Goal: Task Accomplishment & Management: Use online tool/utility

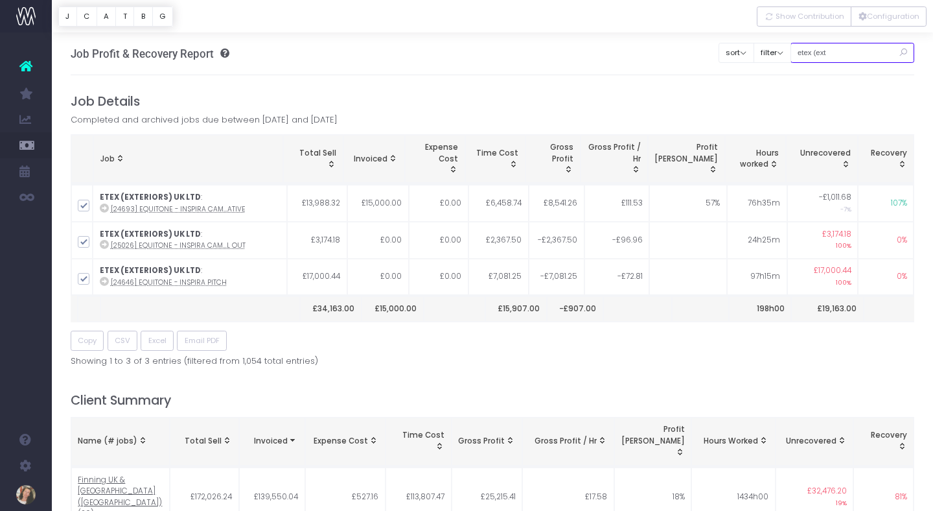
drag, startPoint x: 856, startPoint y: 53, endPoint x: 812, endPoint y: 53, distance: 44.1
click at [812, 53] on input "etex (ext" at bounding box center [853, 53] width 124 height 20
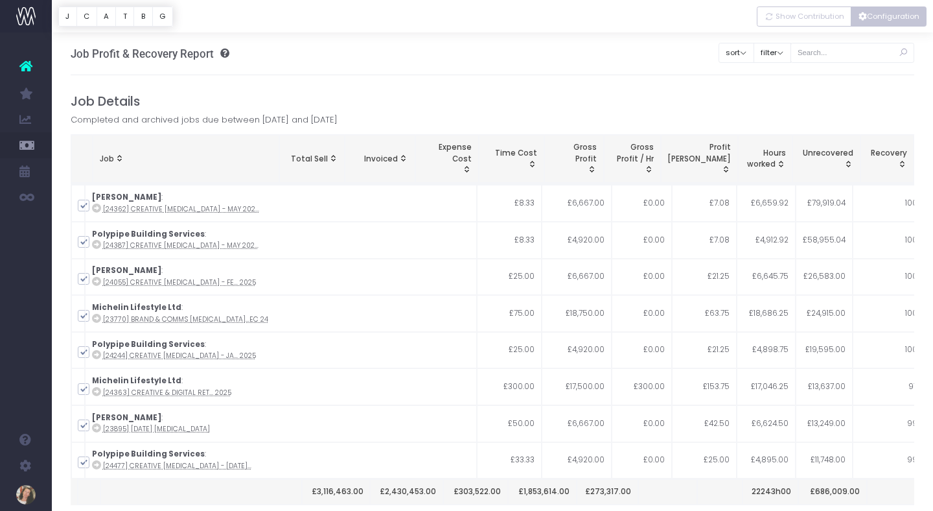
click at [883, 14] on button "Configuration" at bounding box center [889, 16] width 76 height 20
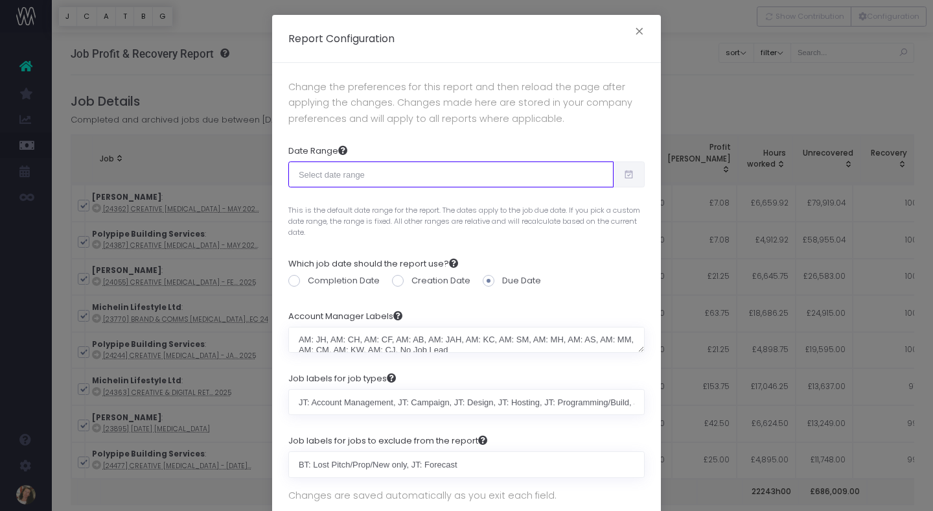
click at [613, 180] on input "text" at bounding box center [450, 174] width 325 height 26
type input "[DATE]"
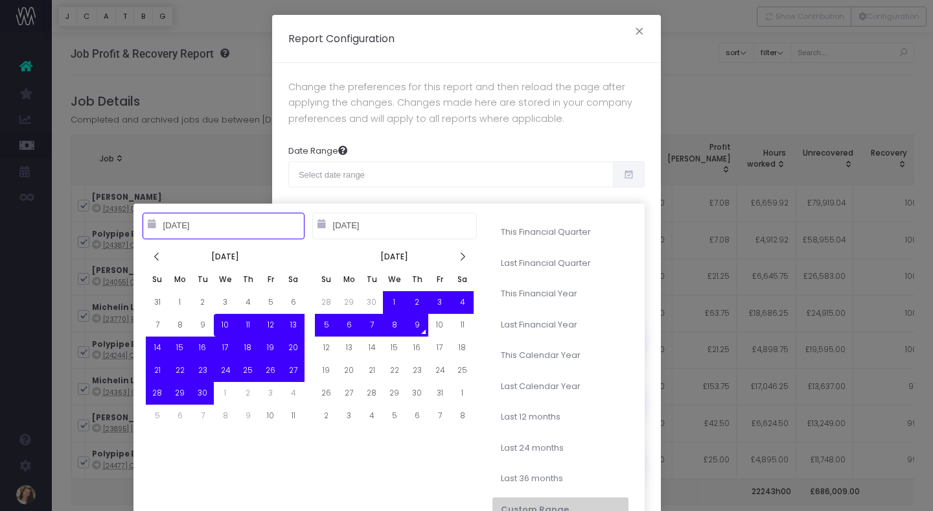
click at [631, 174] on icon at bounding box center [629, 174] width 11 height 0
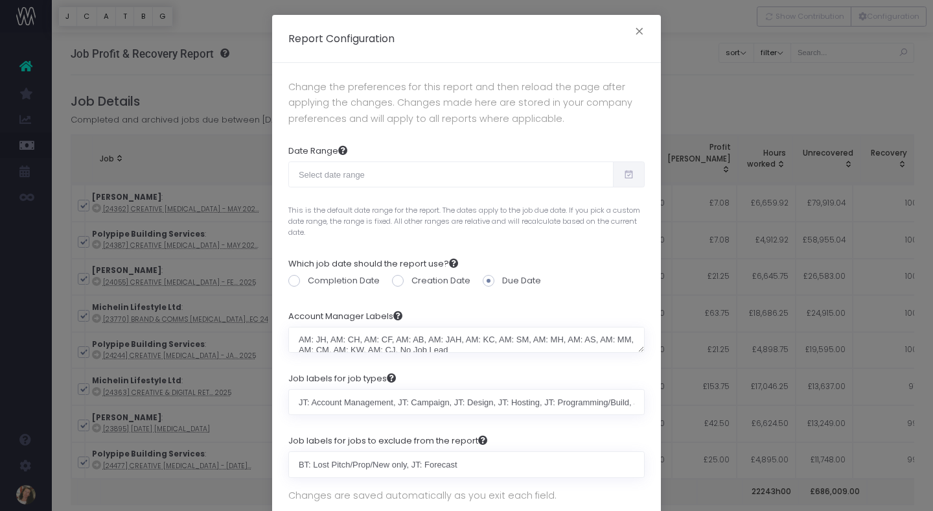
click at [631, 174] on icon at bounding box center [629, 174] width 11 height 0
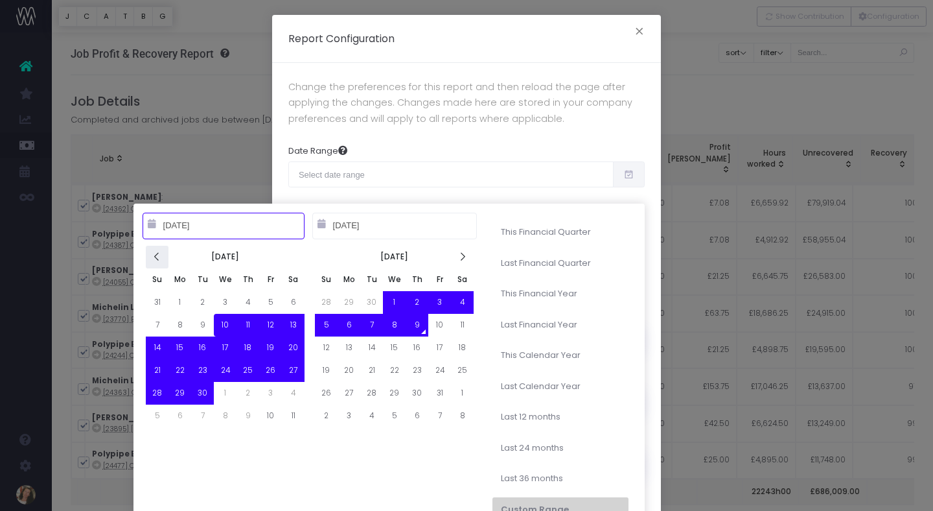
click at [159, 256] on icon at bounding box center [157, 256] width 11 height 11
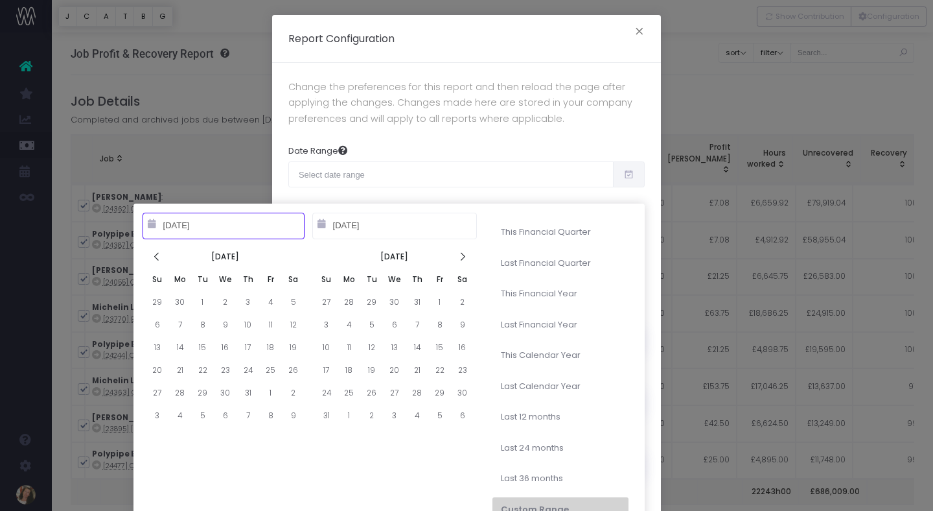
click at [159, 256] on icon at bounding box center [157, 256] width 11 height 11
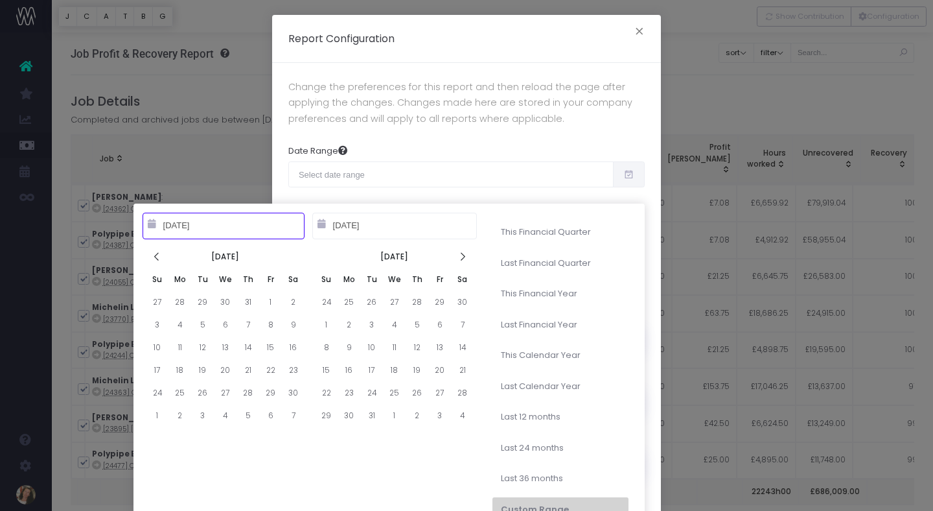
click at [159, 256] on icon at bounding box center [157, 256] width 11 height 11
type input "[DATE]"
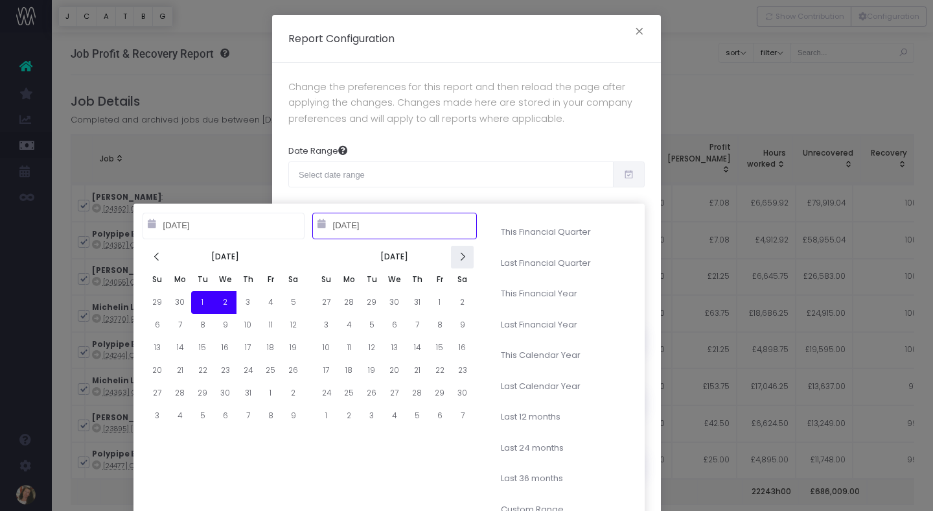
click at [462, 257] on icon at bounding box center [462, 256] width 11 height 11
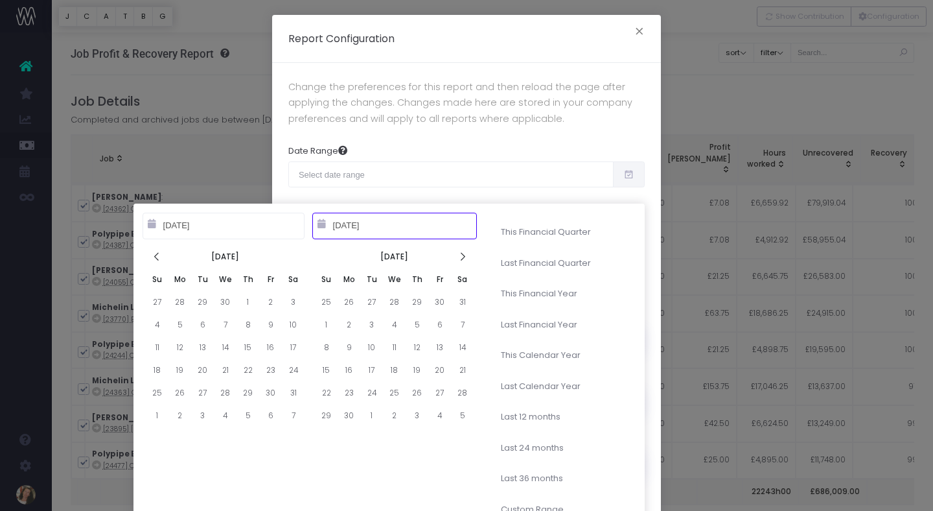
click at [462, 257] on icon at bounding box center [462, 256] width 11 height 11
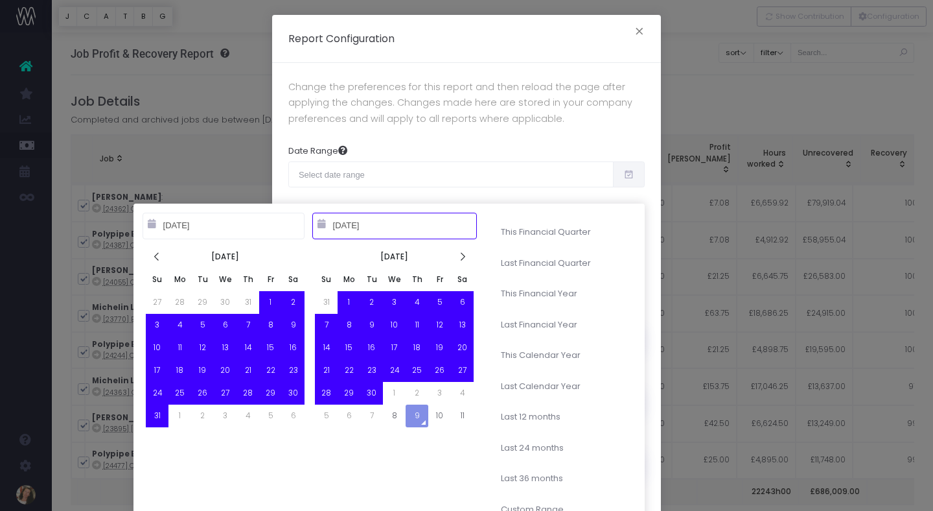
type input "[DATE]"
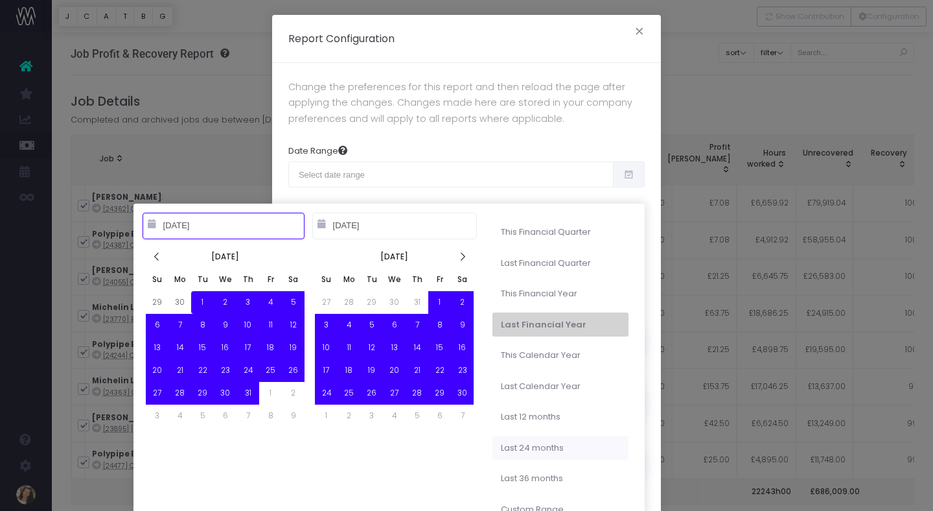
type input "[DATE]"
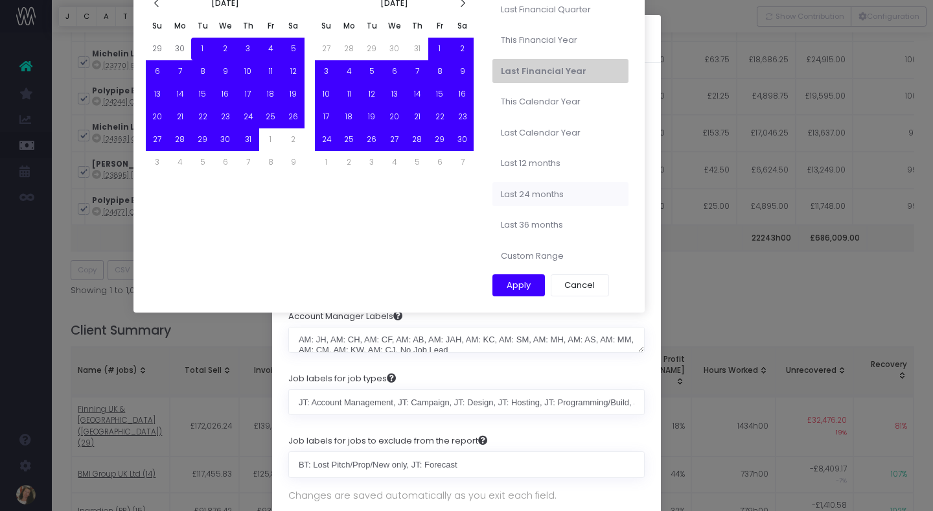
type input "[DATE]"
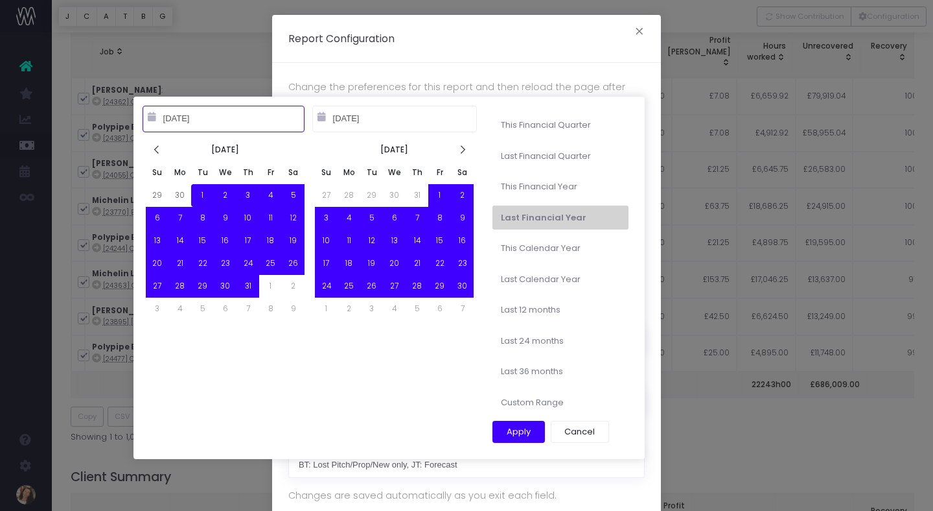
scroll to position [115, 0]
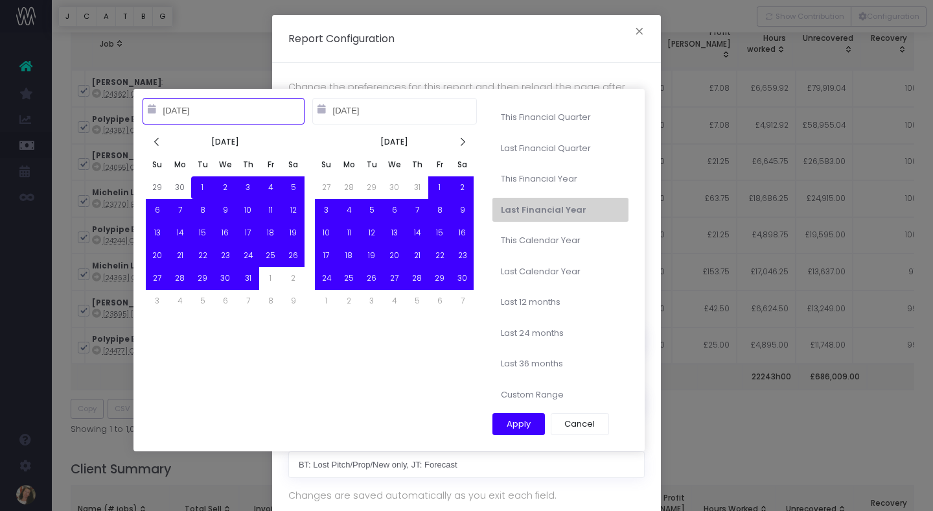
type input "[DATE]"
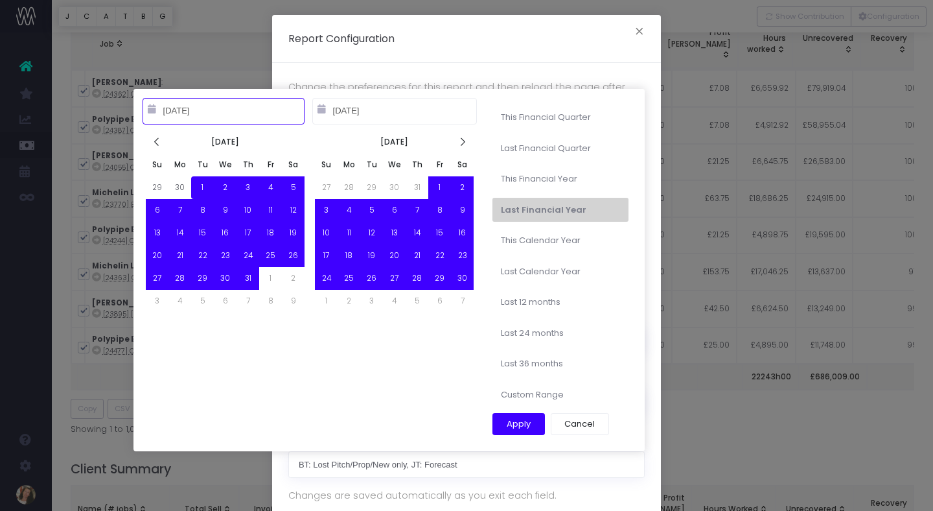
type input "[DATE]"
click at [512, 421] on button "Apply" at bounding box center [519, 424] width 53 height 22
type input "[DATE] – [DATE]"
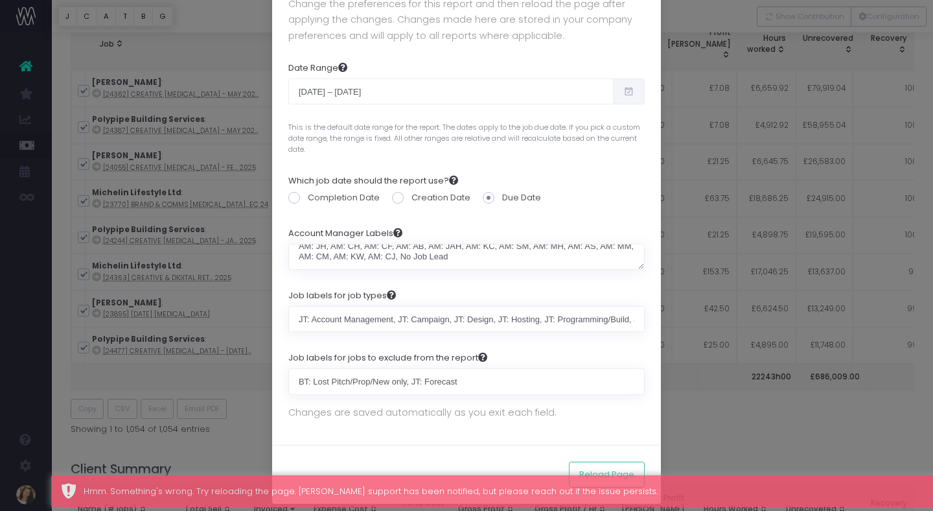
scroll to position [91, 0]
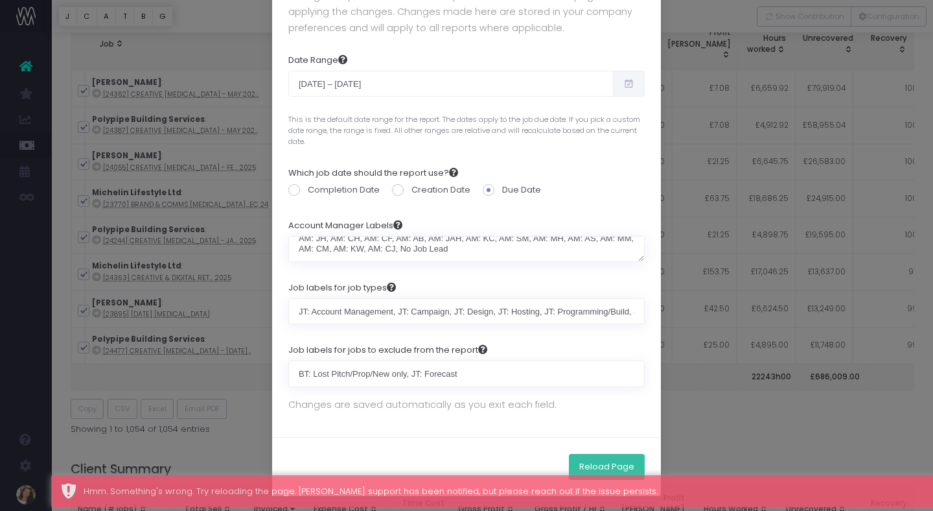
click at [609, 465] on button "Reload Page" at bounding box center [607, 467] width 76 height 26
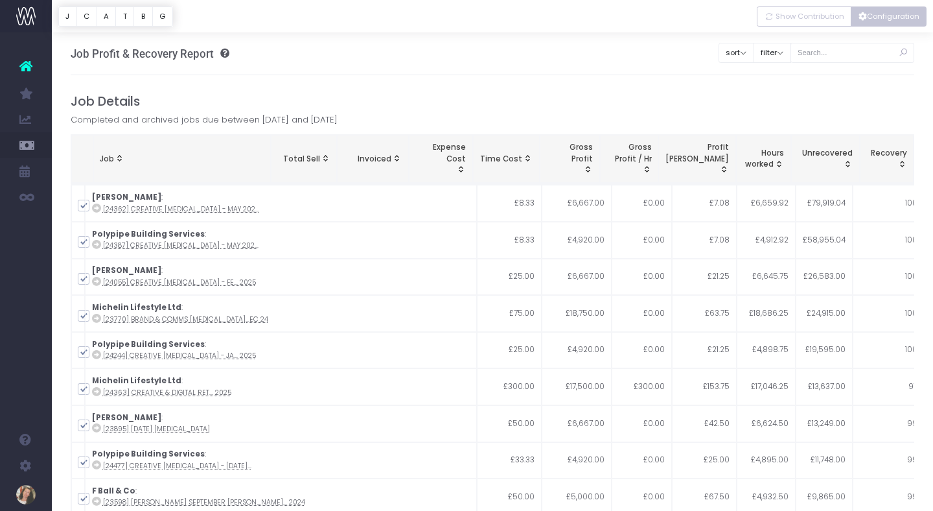
click at [865, 17] on icon "Vertical button group" at bounding box center [863, 17] width 8 height 0
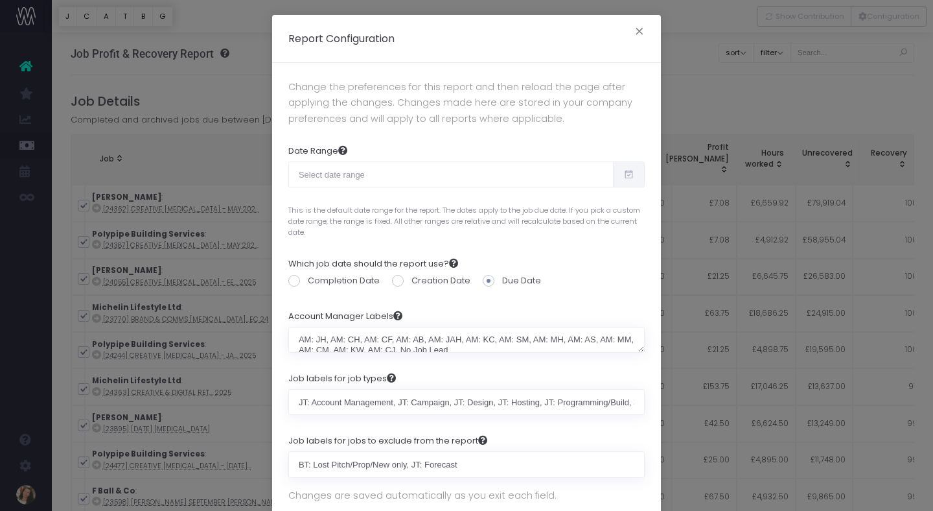
click at [631, 174] on icon at bounding box center [629, 174] width 11 height 0
type input "[DATE]"
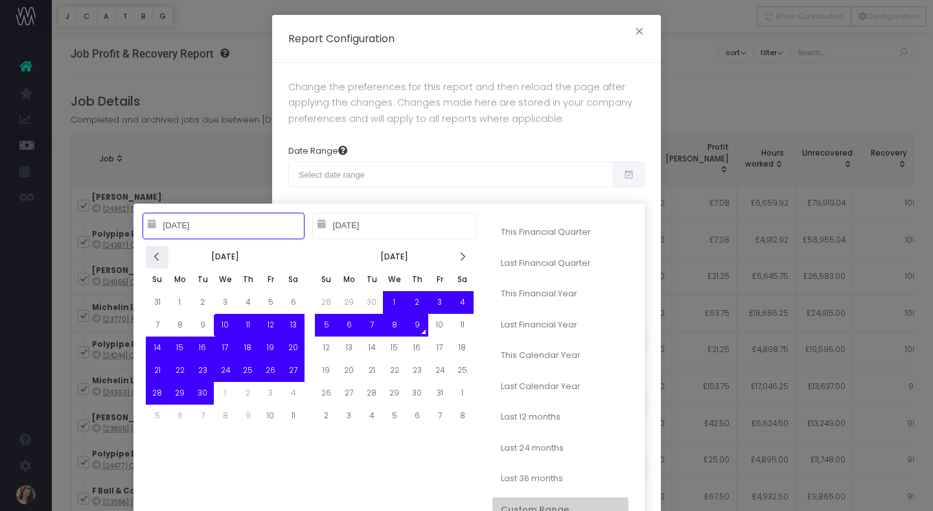
click at [157, 257] on icon at bounding box center [157, 256] width 11 height 11
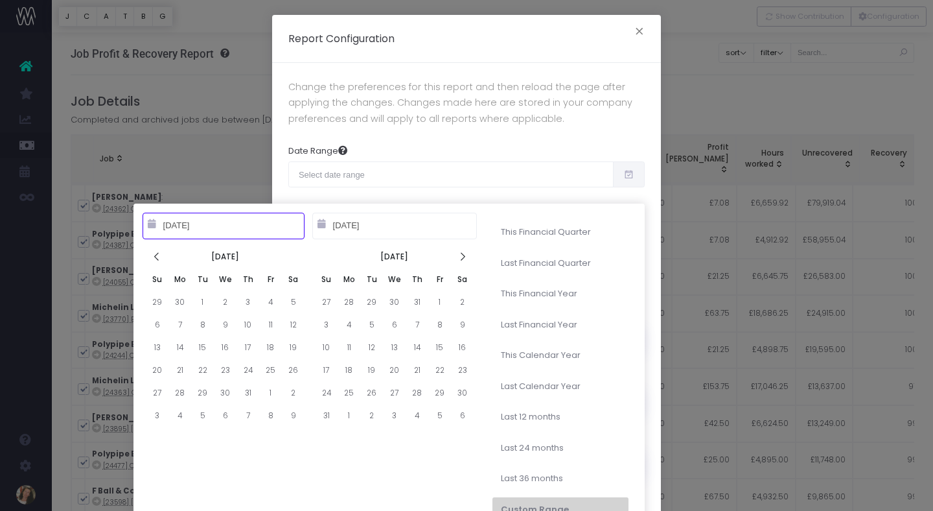
click at [157, 257] on icon at bounding box center [157, 256] width 11 height 11
click at [156, 257] on icon at bounding box center [157, 256] width 11 height 11
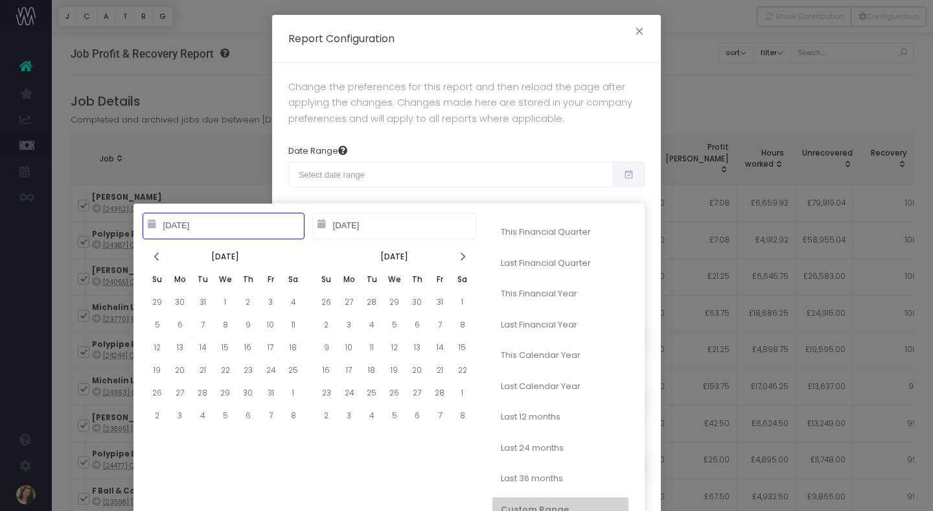
click at [156, 257] on icon at bounding box center [157, 256] width 11 height 11
type input "[DATE]"
click at [450, 223] on input "[DATE]" at bounding box center [394, 226] width 165 height 26
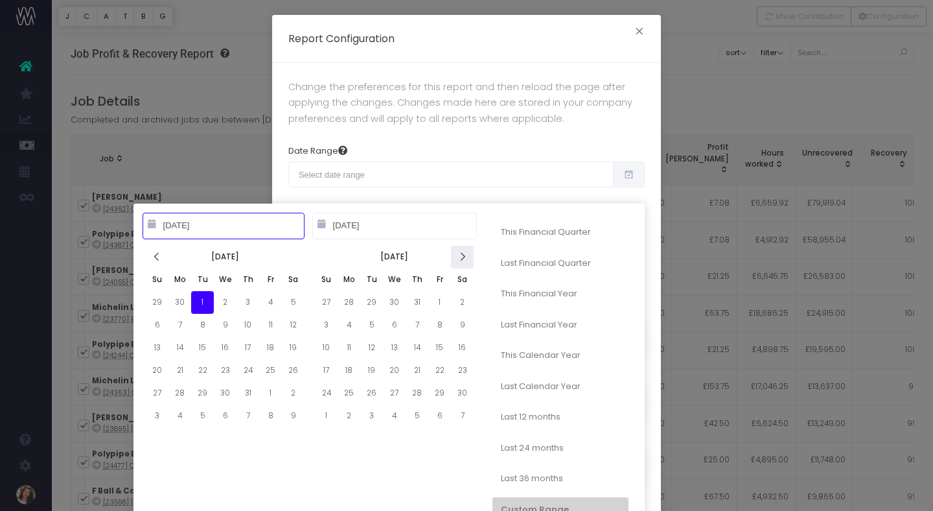
click at [463, 261] on icon at bounding box center [462, 256] width 11 height 11
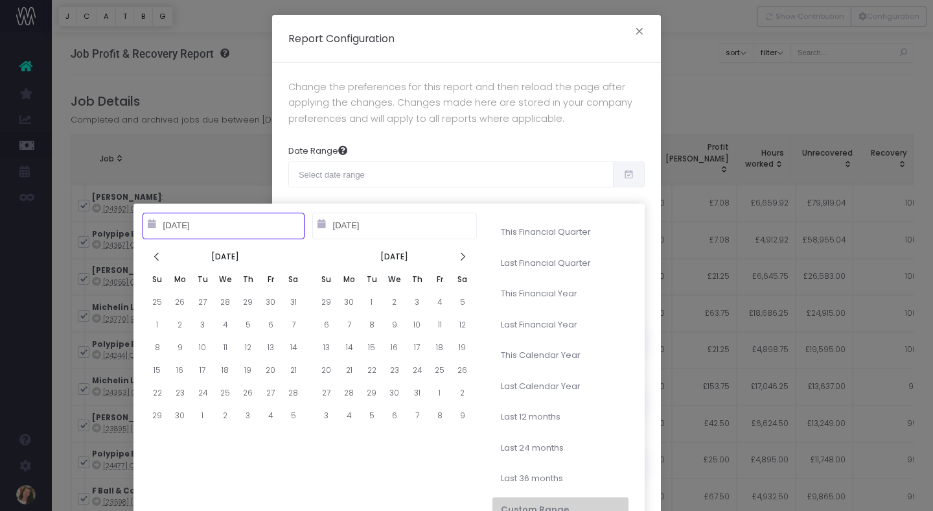
click at [463, 261] on icon at bounding box center [462, 256] width 11 height 11
type input "[DATE]"
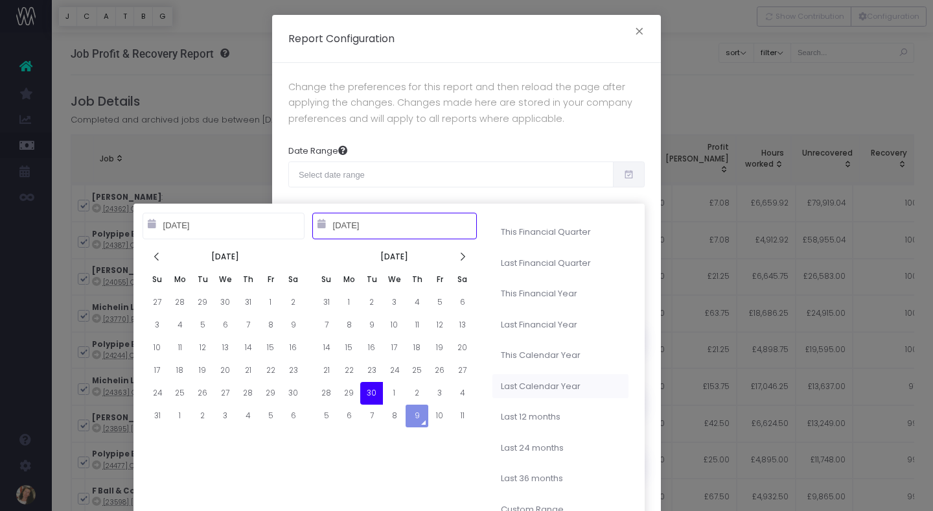
type input "09-26-2025"
type input "01-01-2024"
type input "12-31-2024"
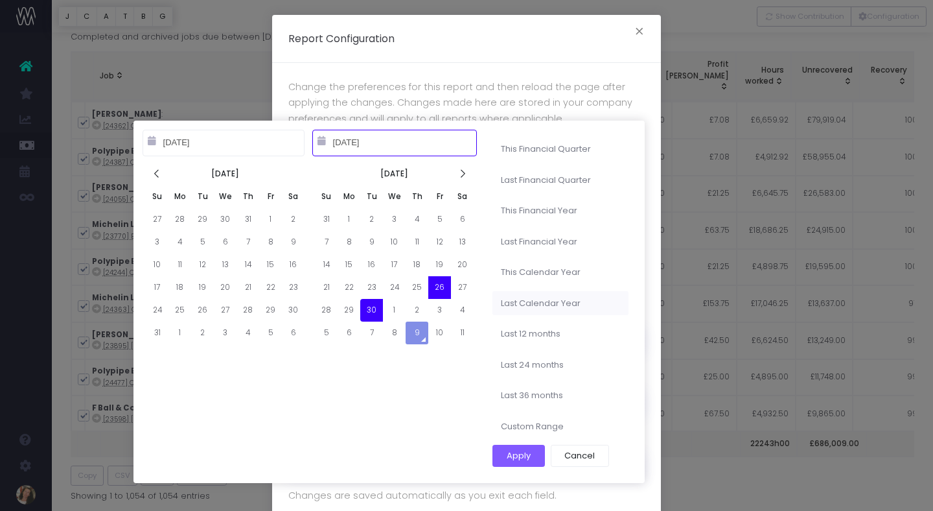
scroll to position [161, 0]
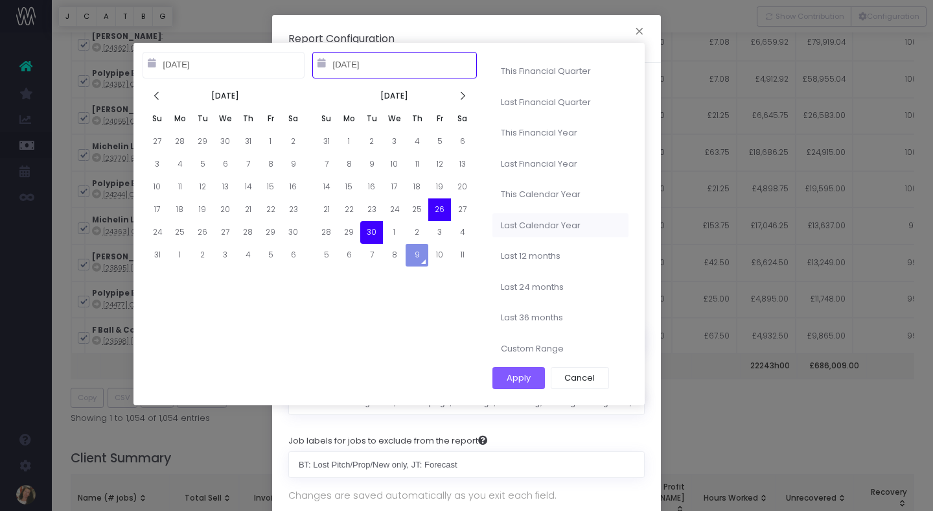
type input "[DATE]"
click at [219, 71] on body "Oh my... this is bad. wayahead wasn't able to load this page. Please contact su…" at bounding box center [466, 94] width 933 height 511
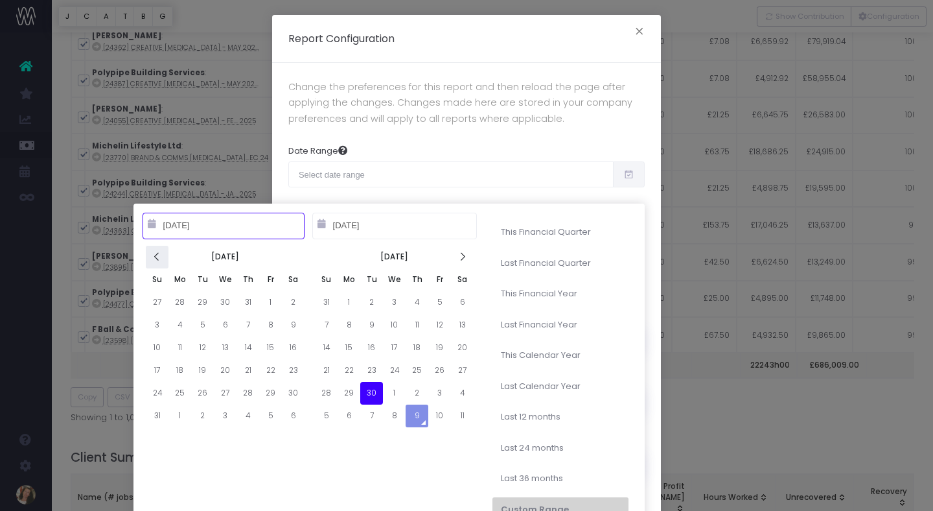
click at [156, 254] on icon at bounding box center [157, 256] width 11 height 11
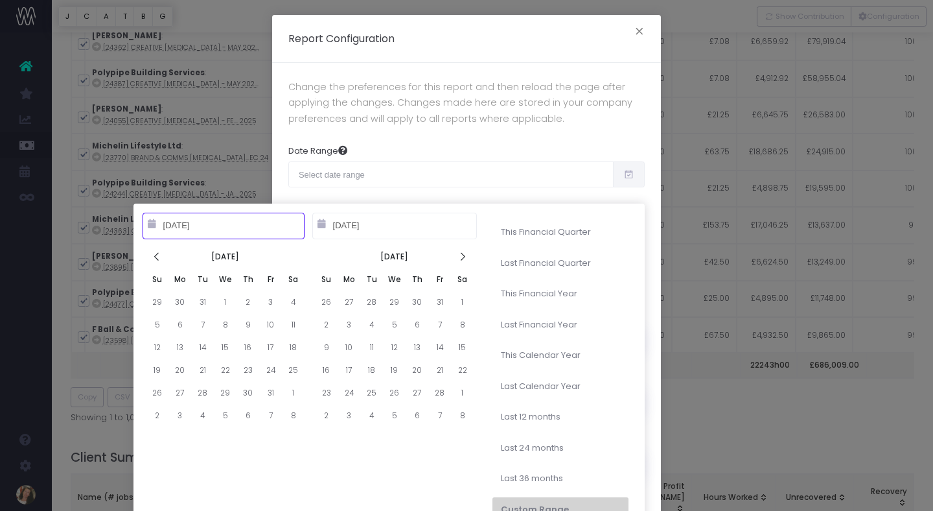
click at [156, 254] on icon at bounding box center [157, 256] width 11 height 11
type input "[DATE]"
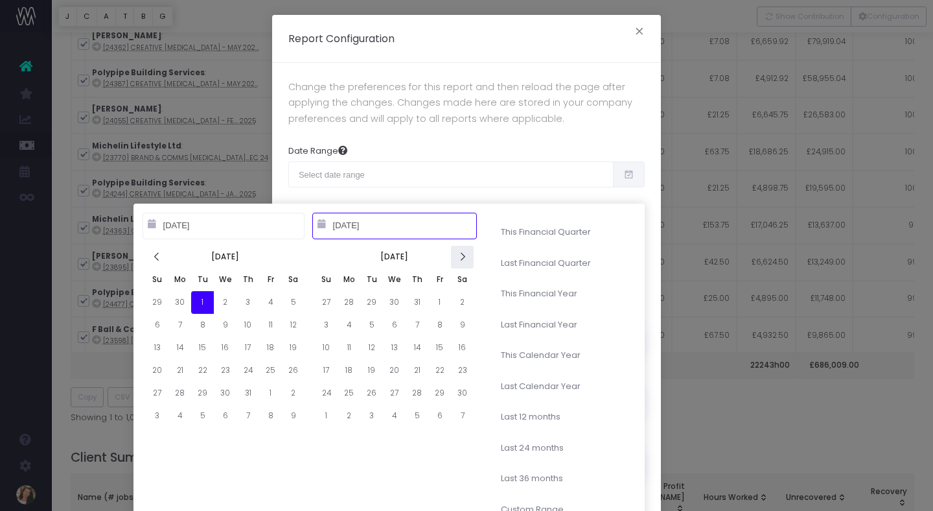
click at [457, 256] on icon at bounding box center [462, 256] width 11 height 11
click at [457, 255] on icon at bounding box center [462, 256] width 11 height 11
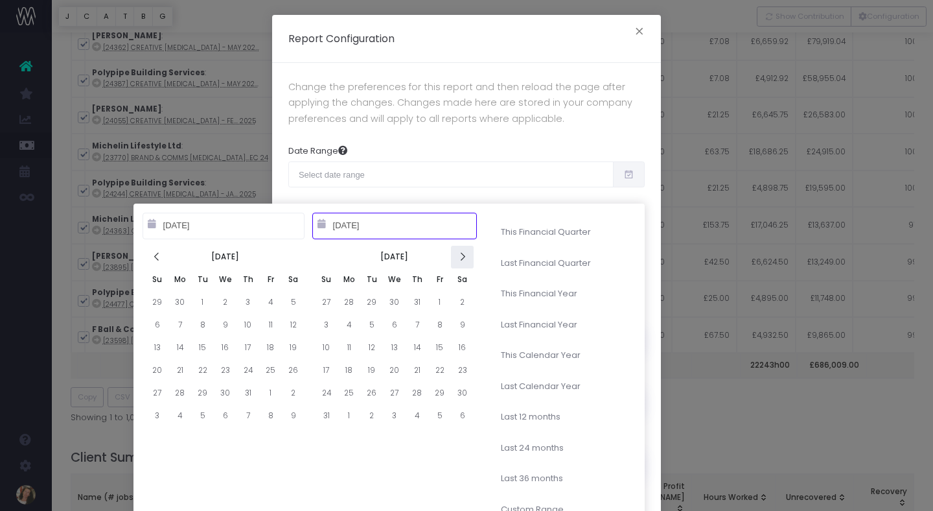
click at [457, 255] on icon at bounding box center [462, 256] width 11 height 11
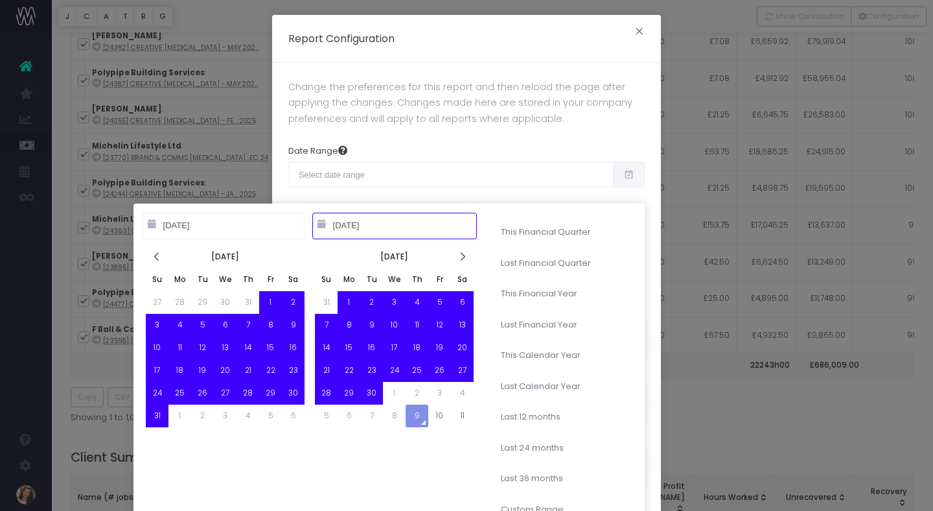
type input "[DATE]"
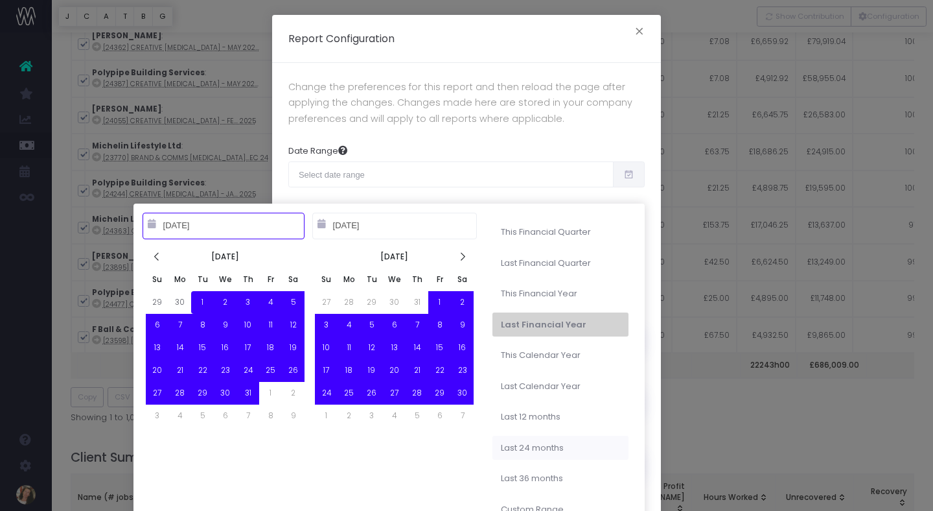
type input "[DATE]"
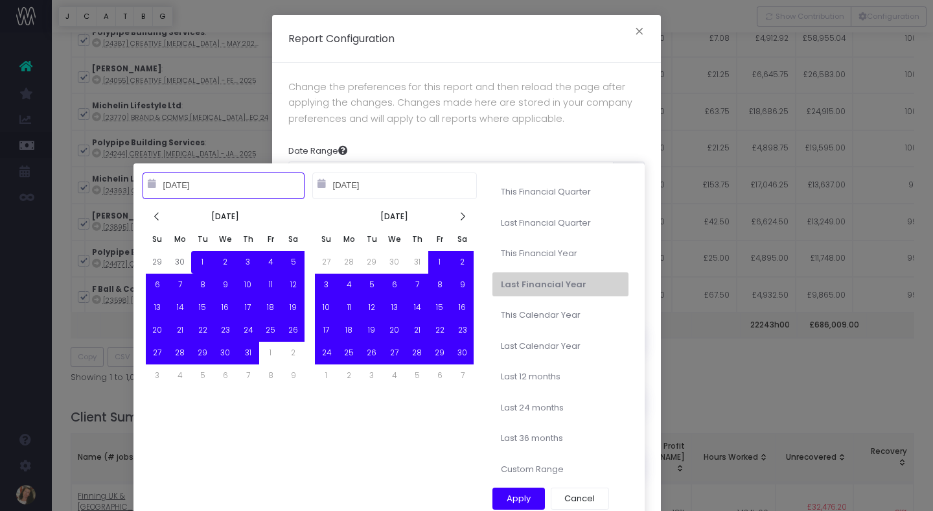
type input "[DATE]"
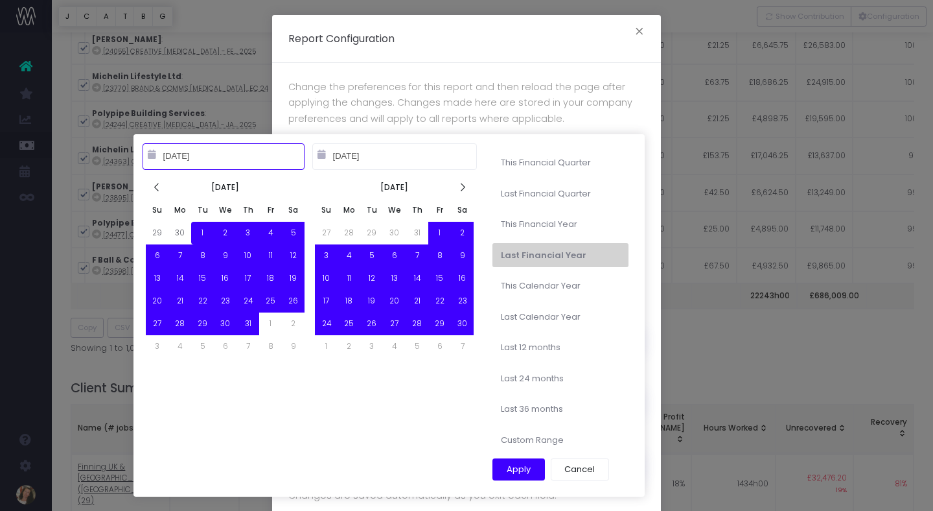
scroll to position [235, 0]
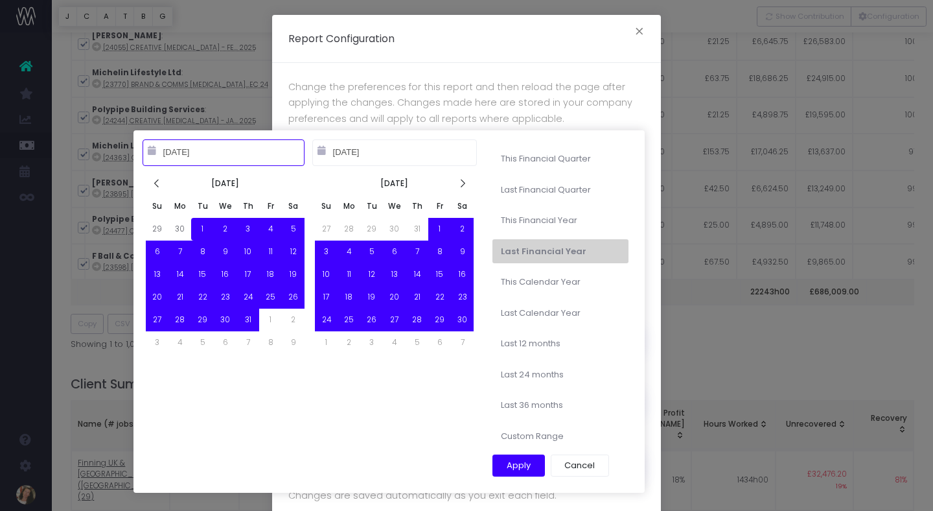
type input "[DATE]"
click at [526, 466] on button "Apply" at bounding box center [519, 465] width 53 height 22
type input "[DATE] – [DATE]"
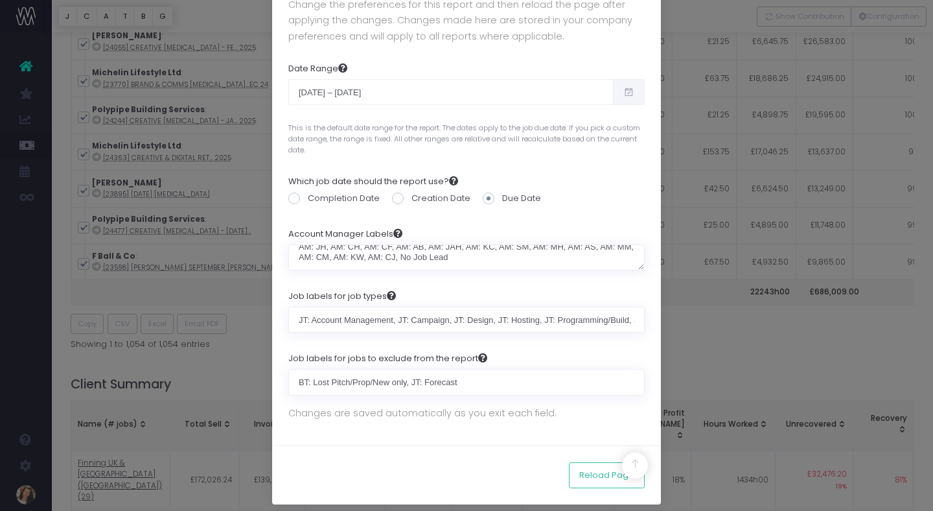
scroll to position [91, 0]
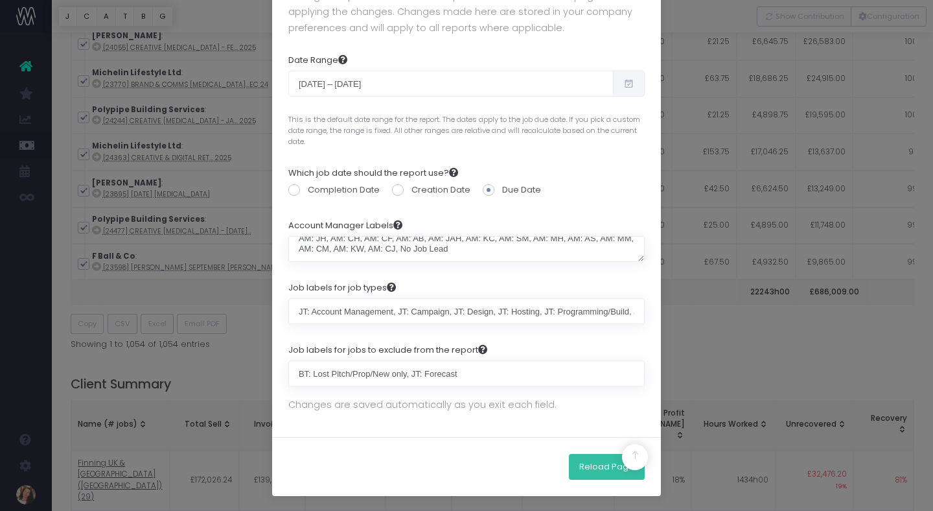
click at [601, 463] on button "Reload Page" at bounding box center [607, 467] width 76 height 26
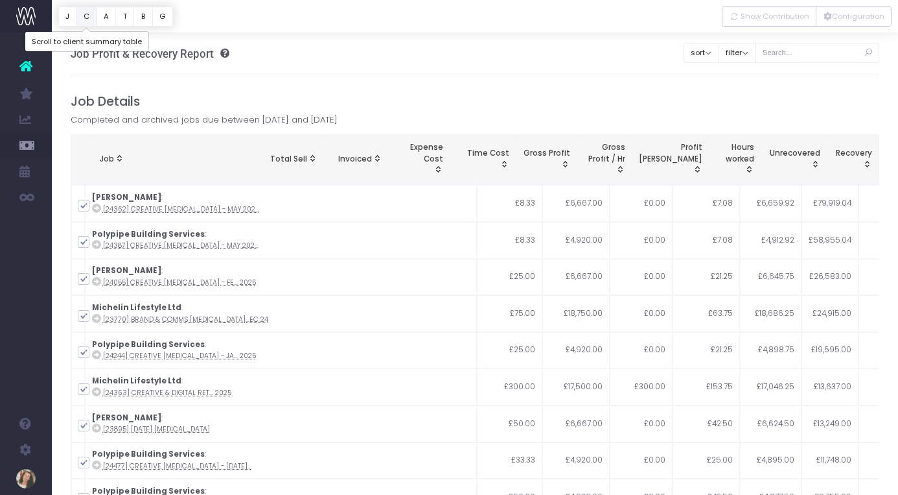
click at [84, 19] on button "C" at bounding box center [86, 16] width 21 height 20
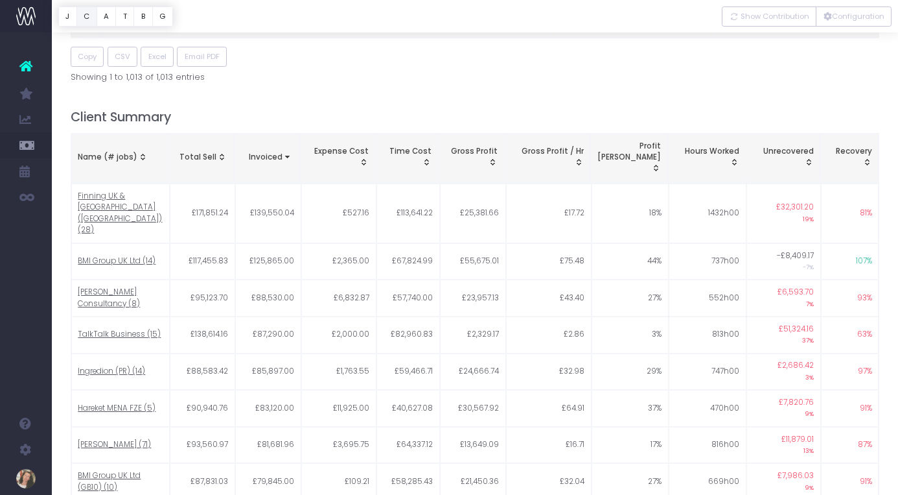
scroll to position [552, 0]
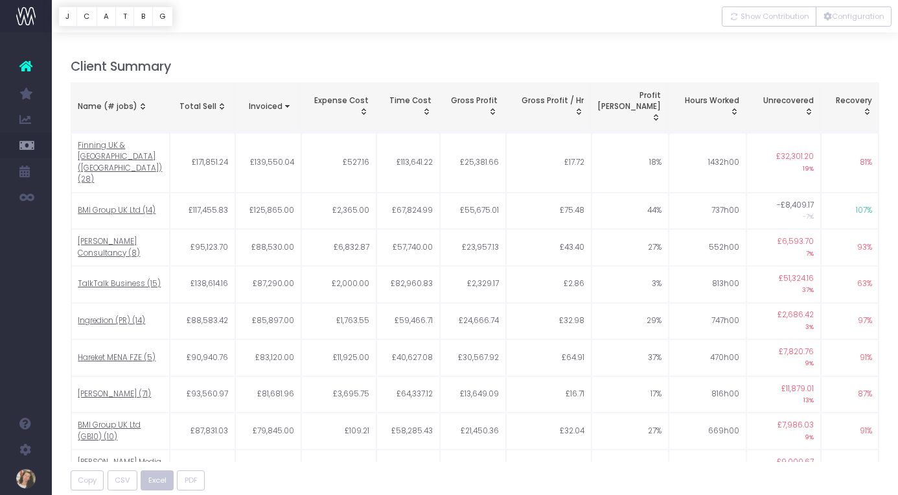
click at [157, 474] on span "Excel" at bounding box center [157, 479] width 18 height 11
